Goal: Task Accomplishment & Management: Use online tool/utility

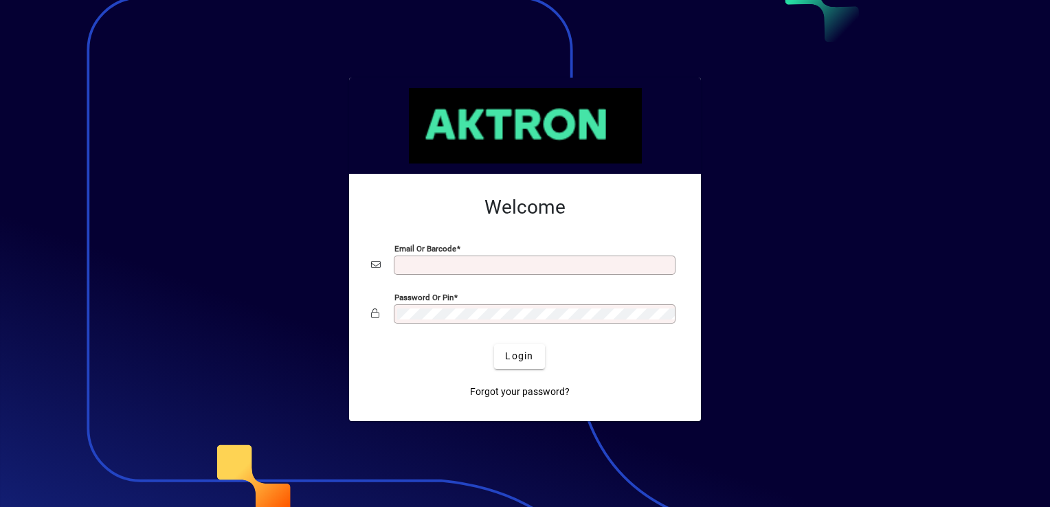
type input "**********"
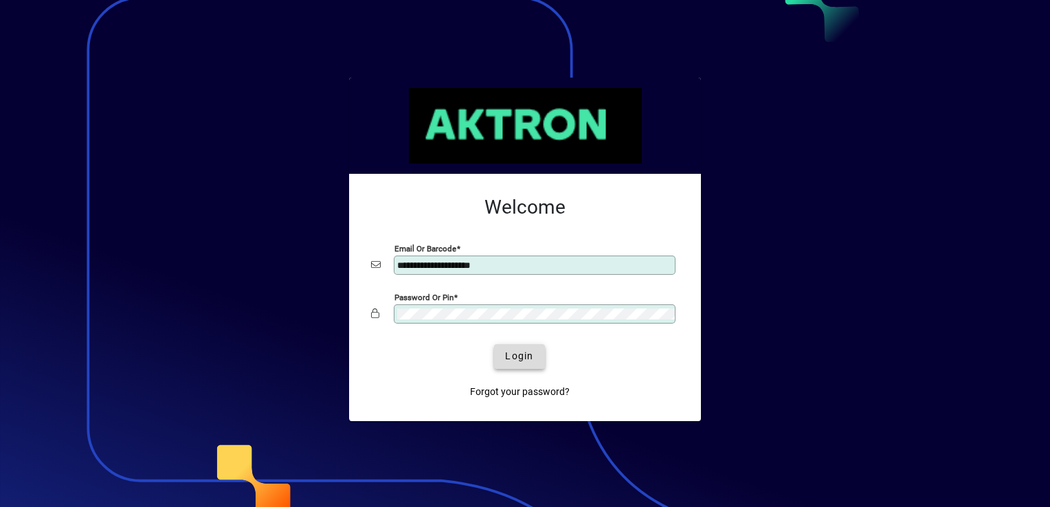
drag, startPoint x: 0, startPoint y: 0, endPoint x: 502, endPoint y: 345, distance: 608.7
click at [502, 345] on span "submit" at bounding box center [519, 356] width 50 height 33
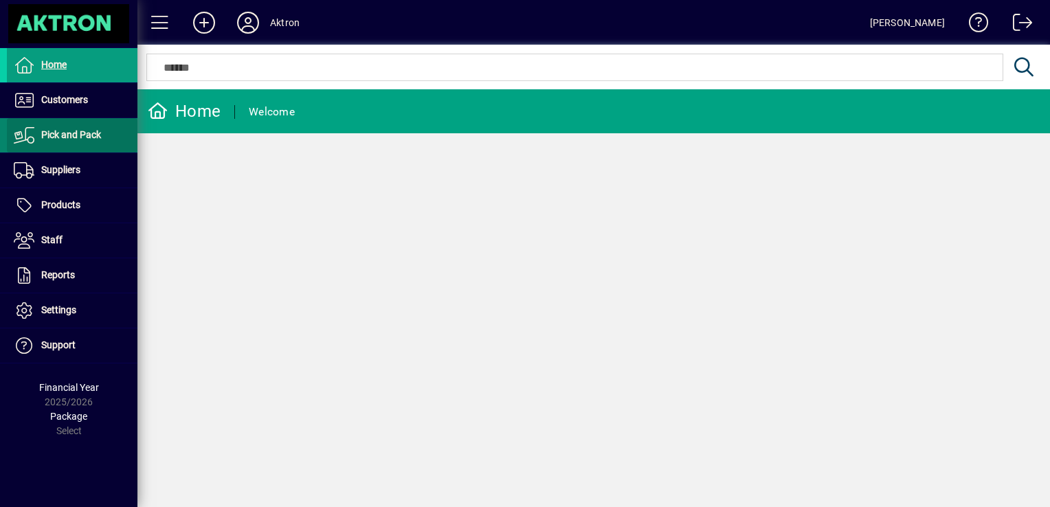
click at [63, 138] on span "Pick and Pack" at bounding box center [71, 134] width 60 height 11
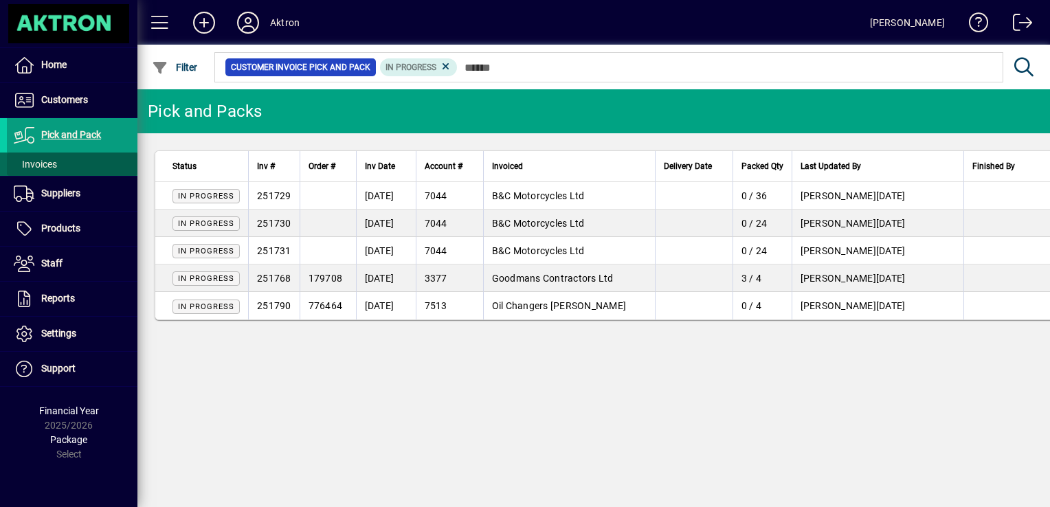
click at [45, 159] on span "Invoices" at bounding box center [35, 164] width 43 height 11
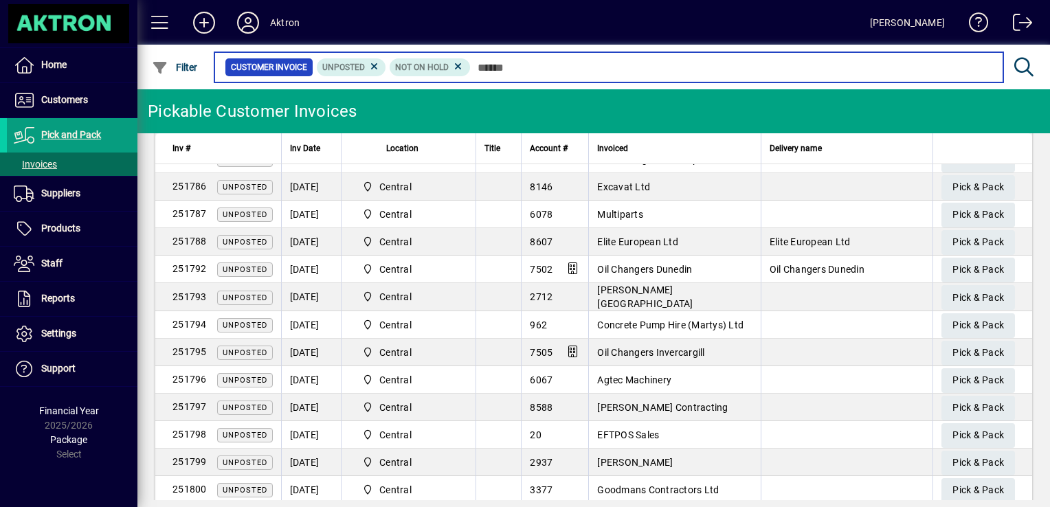
scroll to position [1382, 0]
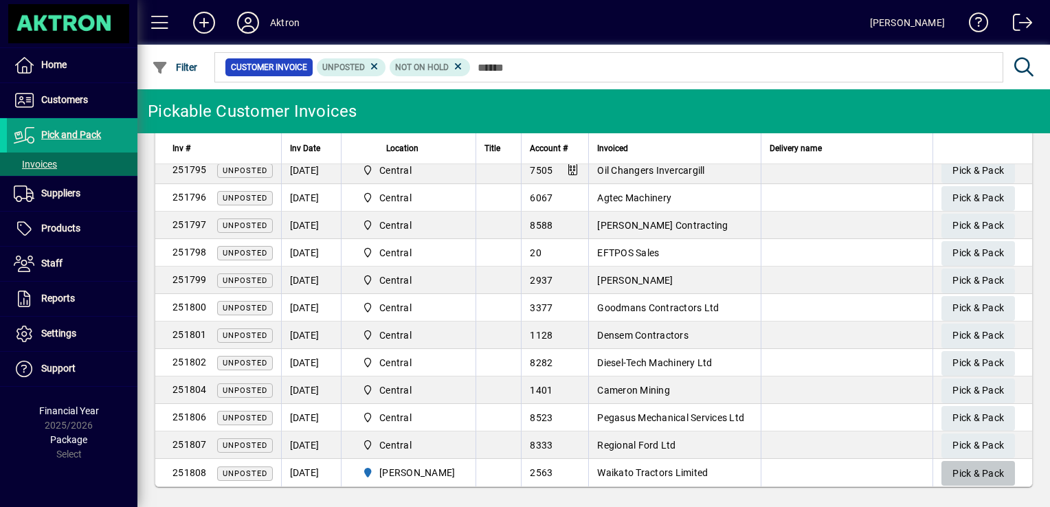
click at [959, 466] on span "Pick & Pack" at bounding box center [978, 473] width 52 height 23
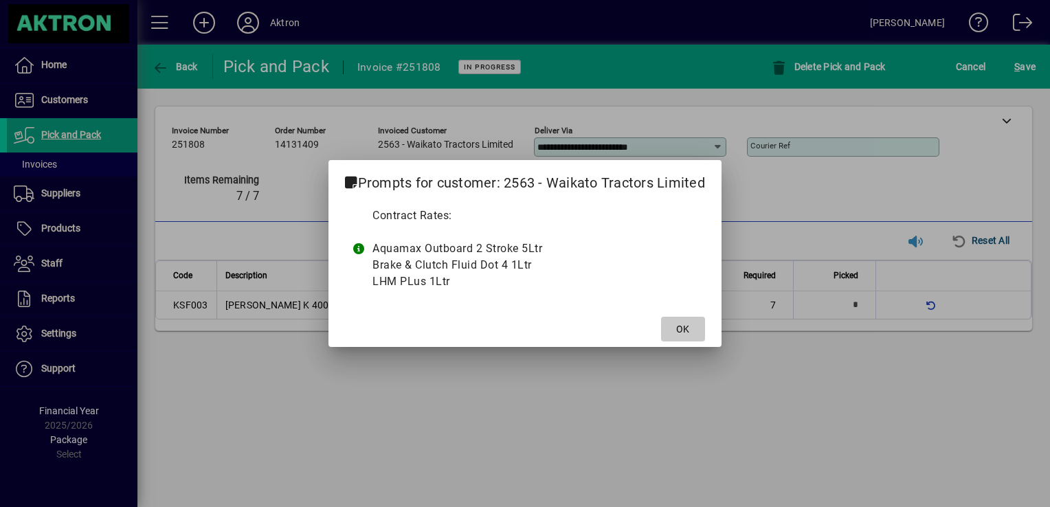
click at [684, 322] on span "OK" at bounding box center [682, 329] width 13 height 14
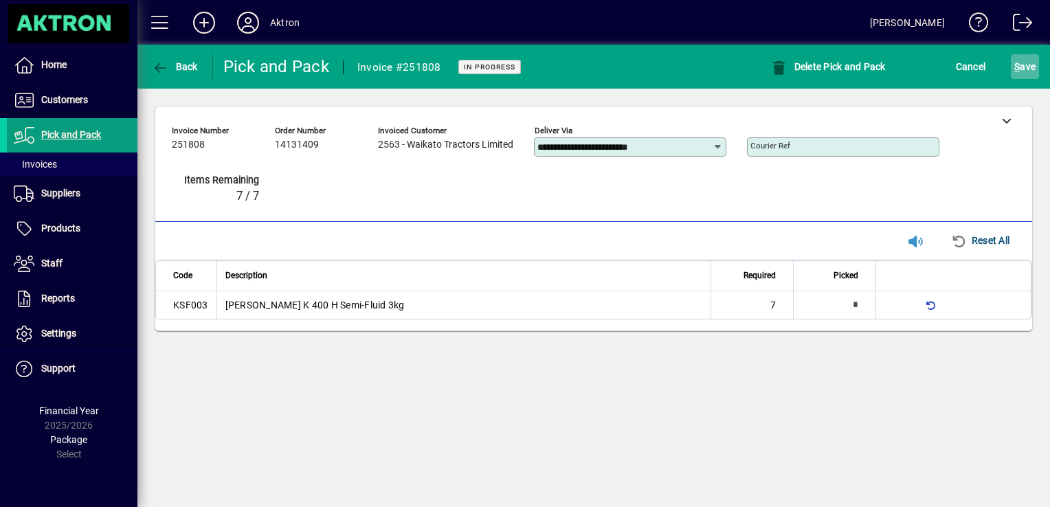
click at [1016, 69] on span "S" at bounding box center [1016, 66] width 5 height 11
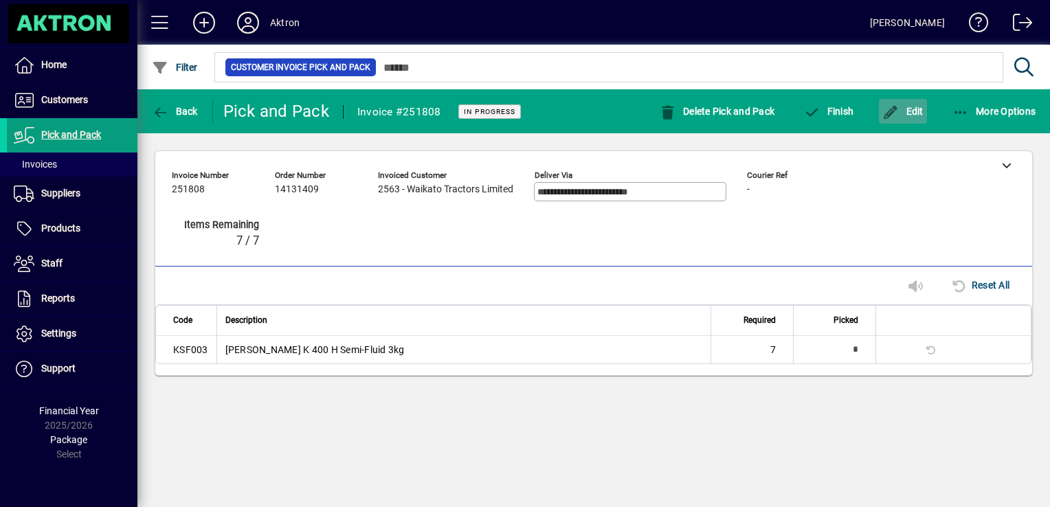
click at [917, 115] on span "Edit" at bounding box center [902, 111] width 41 height 11
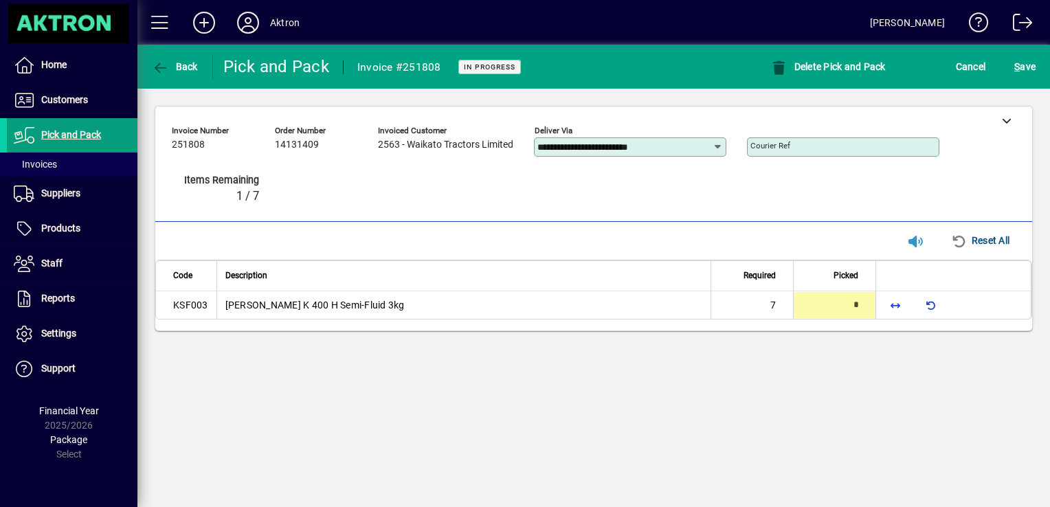
type input "*"
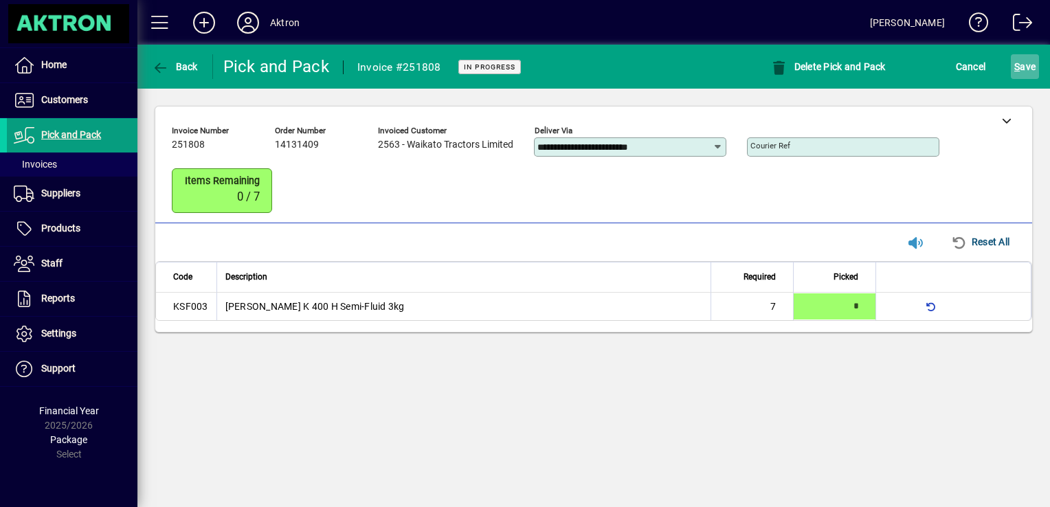
click at [1026, 60] on span "S ave" at bounding box center [1024, 67] width 21 height 22
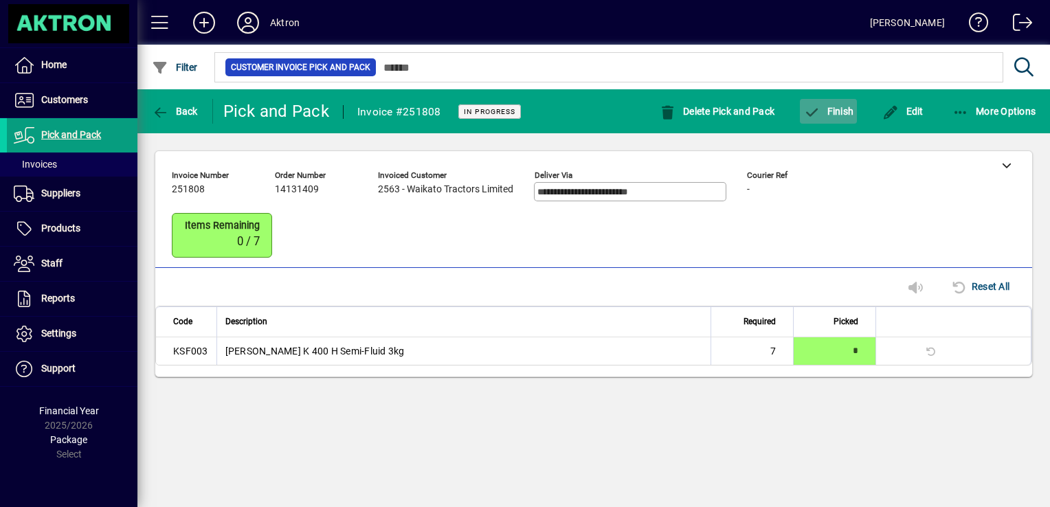
click at [838, 106] on span "Finish" at bounding box center [828, 111] width 50 height 11
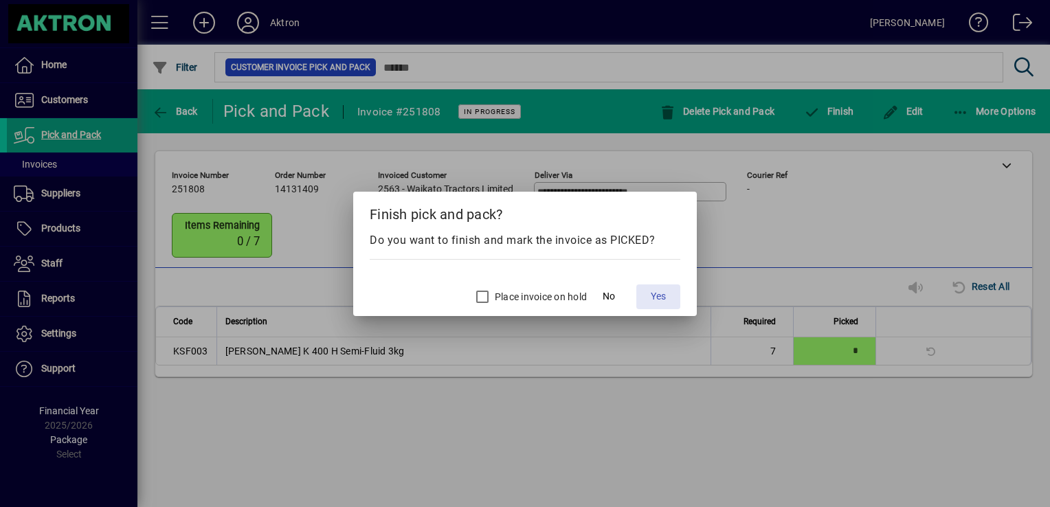
click at [656, 298] on span "Yes" at bounding box center [658, 296] width 15 height 14
